Goal: Task Accomplishment & Management: Use online tool/utility

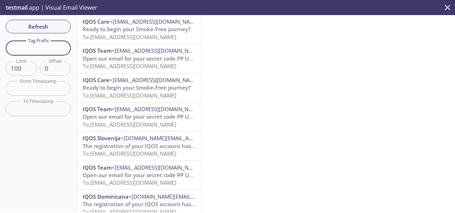
click at [53, 53] on input "text" at bounding box center [38, 47] width 65 height 15
paste input "reevtestautomated.jakub"
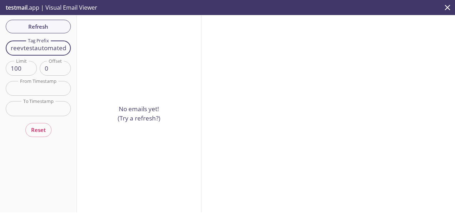
drag, startPoint x: 69, startPoint y: 48, endPoint x: -1, endPoint y: 44, distance: 70.6
click at [0, 44] on html ".cls-1 { fill: #6d5ca8; } .cls-2 { fill: #3fc191; } .cls-3 { fill: #3b4752; } .…" at bounding box center [227, 106] width 455 height 213
type input "\"
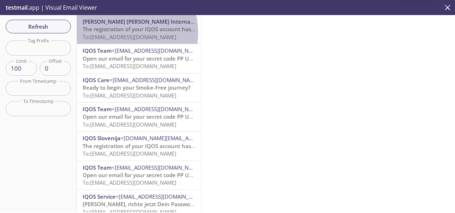
click at [119, 33] on span "The registration of your IQOS account has been confirmed" at bounding box center [158, 28] width 151 height 7
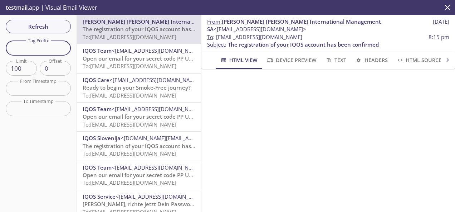
click at [47, 52] on input "text" at bounding box center [38, 47] width 65 height 15
paste input "reevtestautomated.jakub"
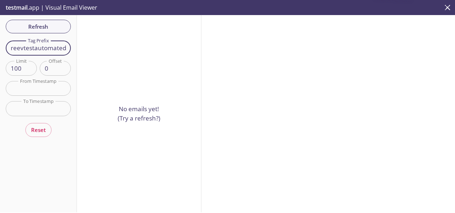
click at [33, 51] on input "reevtestautomated.jakub" at bounding box center [38, 47] width 65 height 15
type input "\"
click at [46, 47] on input "\" at bounding box center [38, 47] width 65 height 15
click at [28, 49] on input "\" at bounding box center [38, 47] width 65 height 15
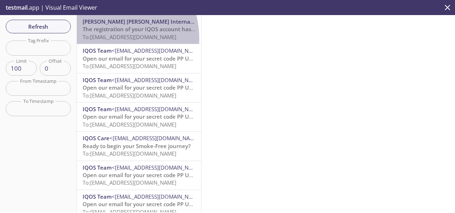
click at [104, 39] on span "To: [EMAIL_ADDRESS][DOMAIN_NAME]" at bounding box center [130, 36] width 94 height 7
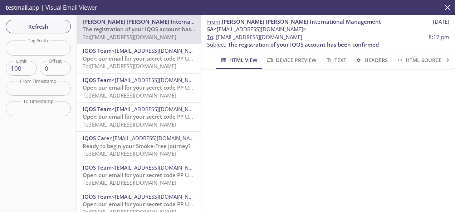
click at [341, 159] on div "From : [PERSON_NAME] [PERSON_NAME] International Management SA <[EMAIL_ADDRESS]…" at bounding box center [328, 113] width 254 height 197
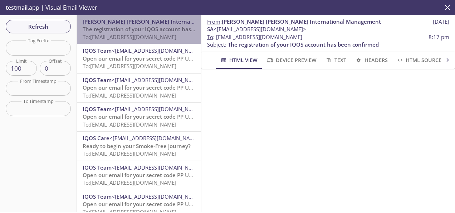
click at [164, 35] on span "To: [EMAIL_ADDRESS][DOMAIN_NAME]" at bounding box center [130, 36] width 94 height 7
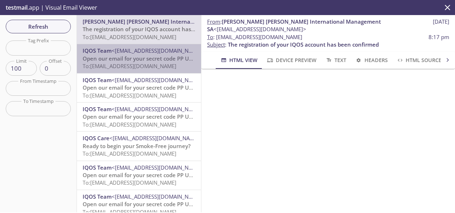
click at [147, 61] on span "Open our email for your secret code PP US EN - automation.tests" at bounding box center [166, 58] width 167 height 7
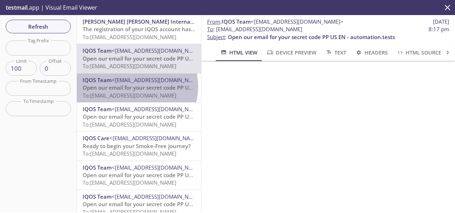
click at [134, 87] on span "Open our email for your secret code PP US EN - automation.tests" at bounding box center [166, 87] width 167 height 7
